Goal: Task Accomplishment & Management: Complete application form

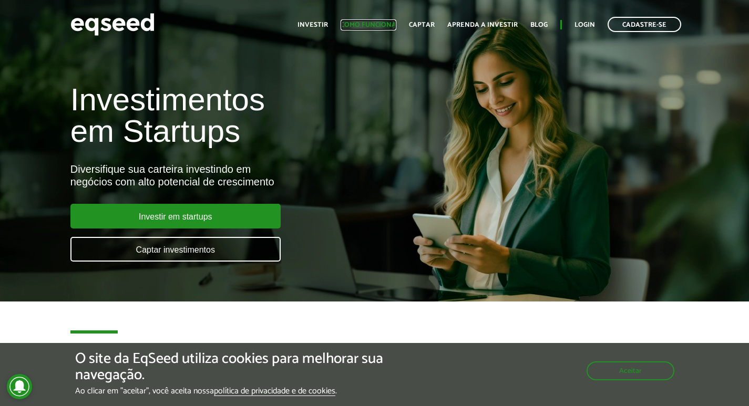
click at [372, 22] on link "Como funciona" at bounding box center [369, 25] width 56 height 7
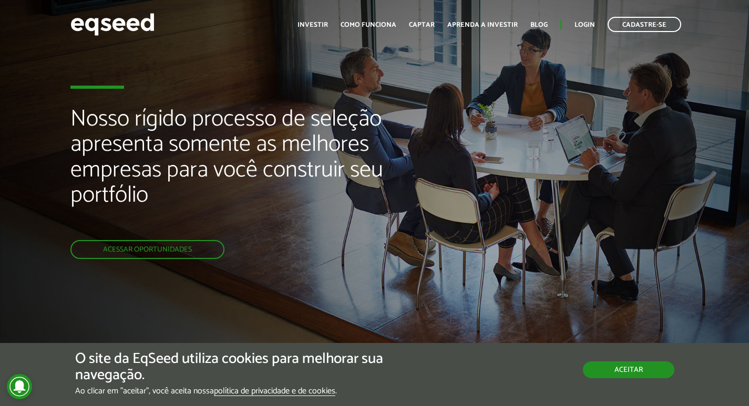
click at [647, 373] on button "Aceitar" at bounding box center [628, 370] width 91 height 17
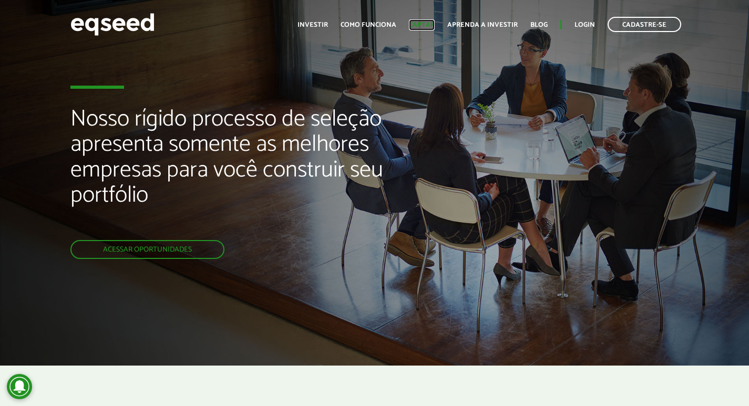
click at [418, 27] on link "Captar" at bounding box center [422, 25] width 26 height 7
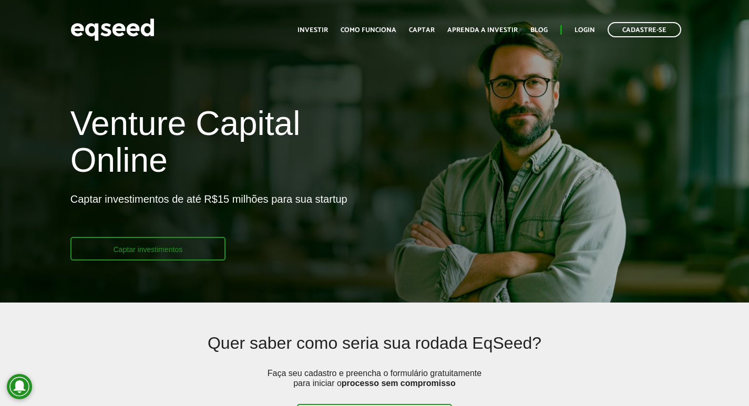
click at [159, 250] on link "Captar investimentos" at bounding box center [148, 249] width 156 height 24
